Goal: Check status: Check status

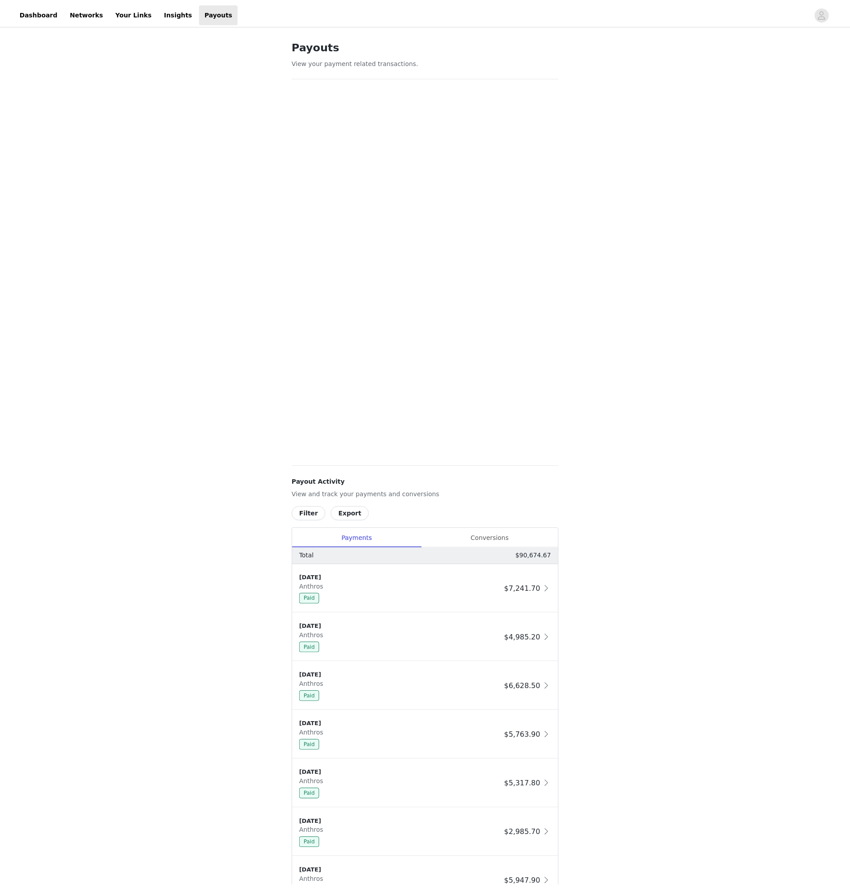
scroll to position [44, 0]
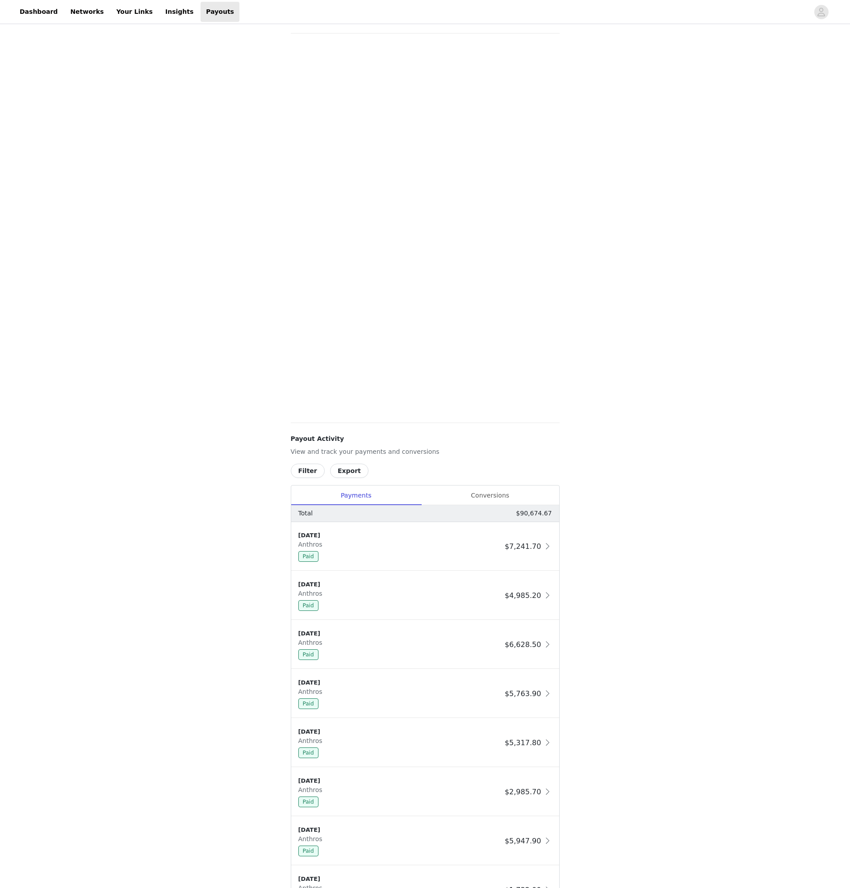
scroll to position [43, 0]
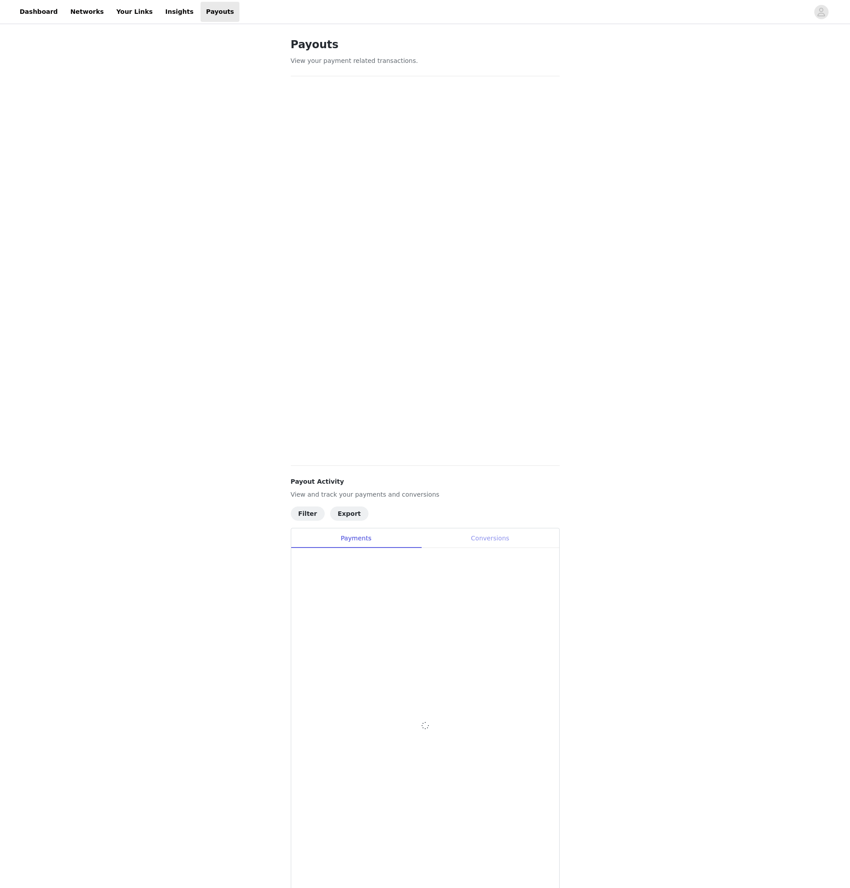
click at [475, 544] on div "Conversions" at bounding box center [490, 539] width 138 height 20
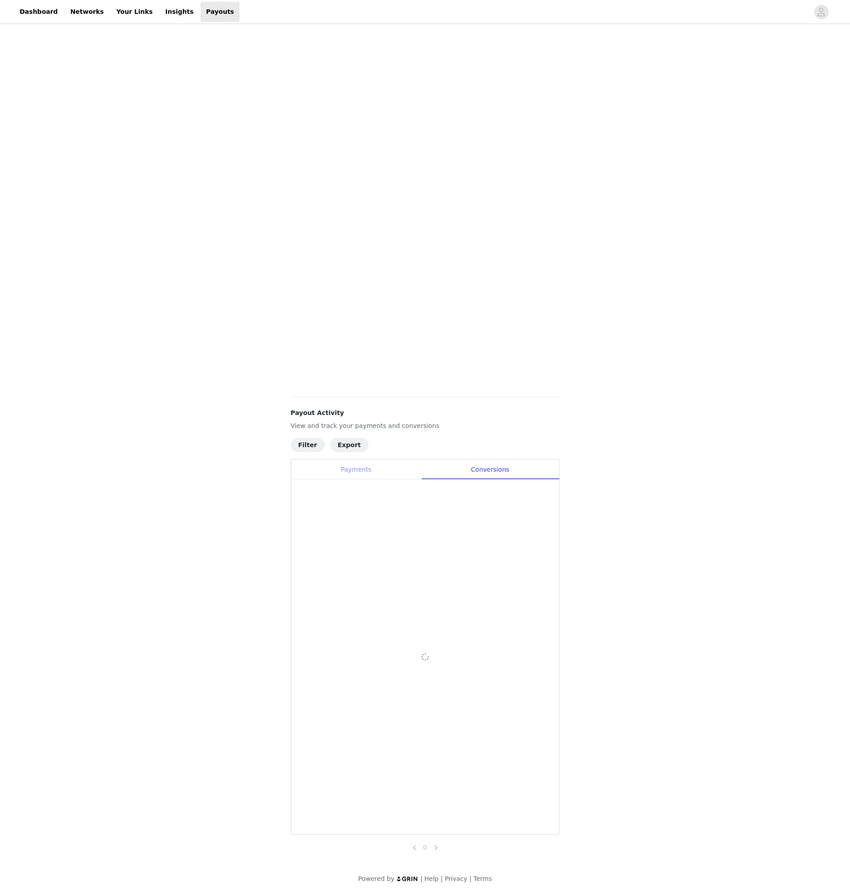
scroll to position [75, 0]
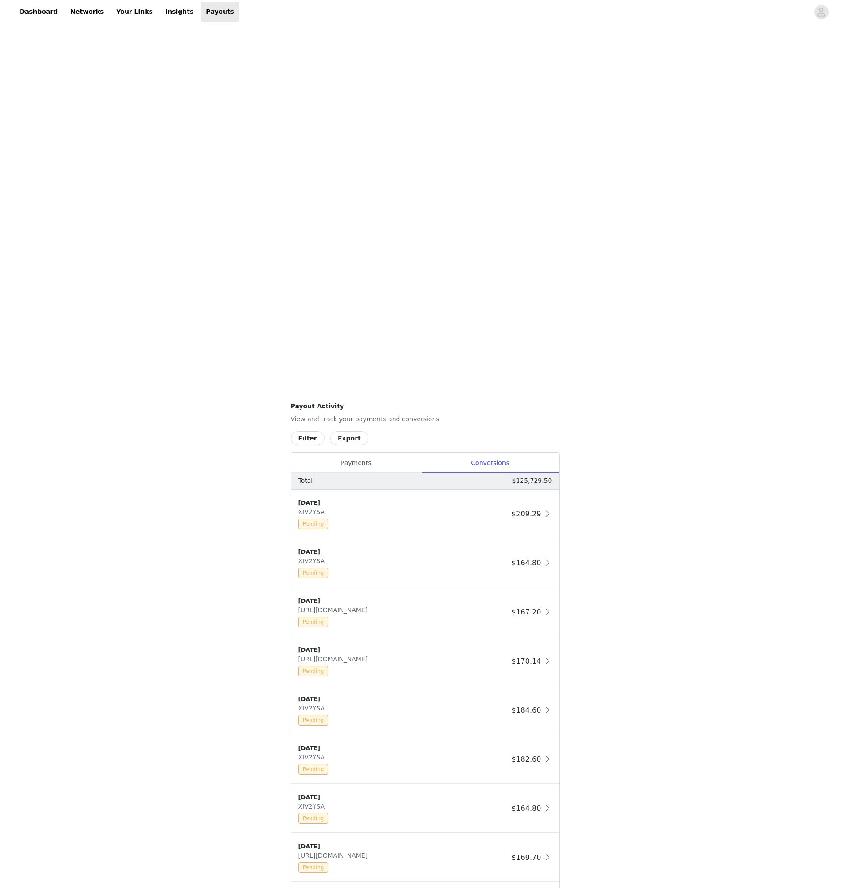
click at [307, 441] on button "Filter" at bounding box center [308, 438] width 34 height 14
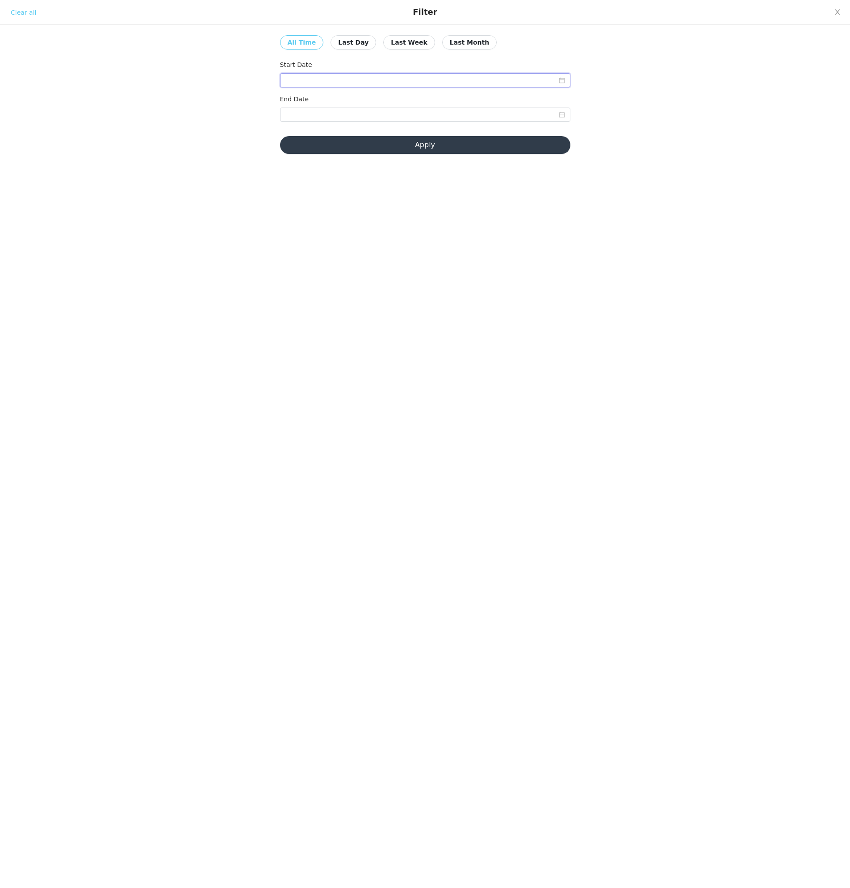
click at [313, 79] on input at bounding box center [425, 80] width 290 height 14
click at [315, 127] on div "1" at bounding box center [309, 129] width 11 height 11
type input "[DATE]"
click at [384, 112] on input at bounding box center [425, 115] width 290 height 14
click at [325, 218] on div "30" at bounding box center [326, 217] width 11 height 11
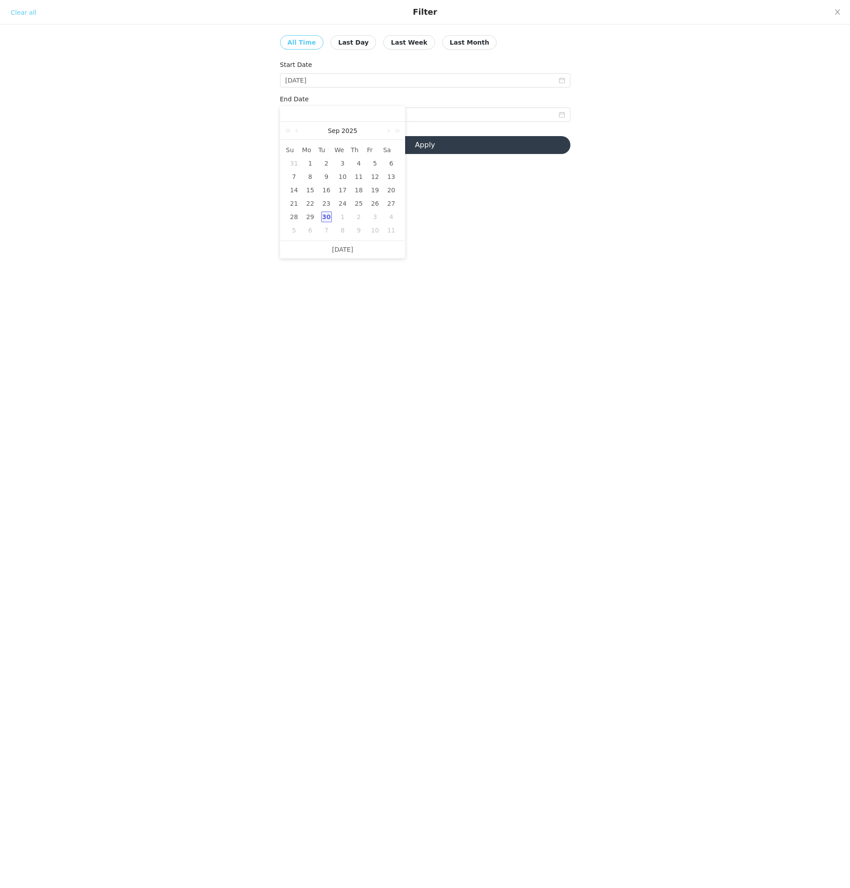
type input "[DATE]"
click at [462, 144] on button "Apply" at bounding box center [425, 145] width 290 height 18
